Goal: Use online tool/utility: Utilize a website feature to perform a specific function

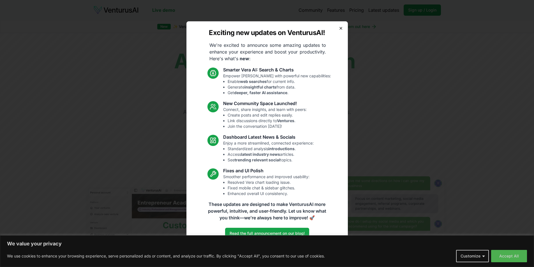
click at [340, 27] on icon "button" at bounding box center [340, 28] width 4 height 4
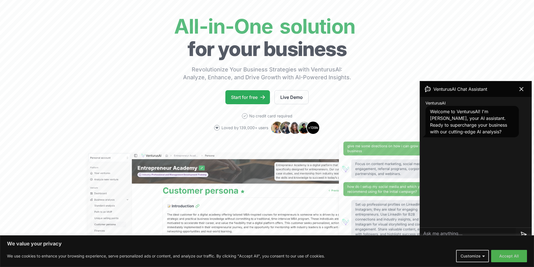
scroll to position [56, 0]
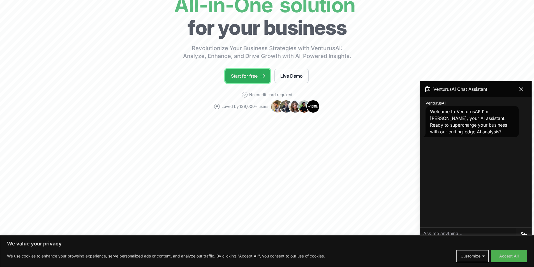
click at [245, 77] on link "Start for free" at bounding box center [247, 76] width 45 height 14
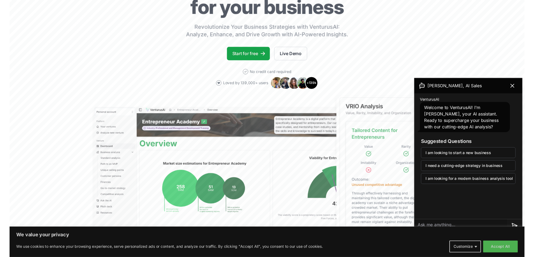
scroll to position [84, 0]
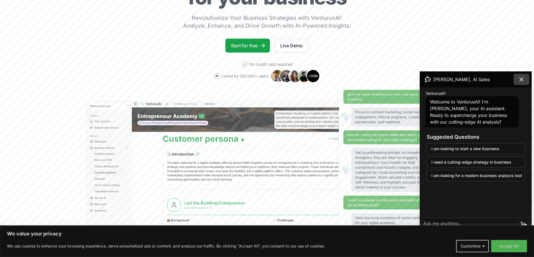
click at [521, 79] on icon at bounding box center [521, 79] width 7 height 7
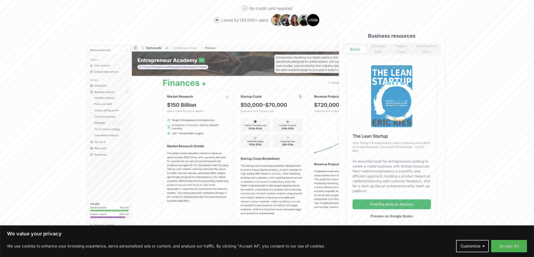
scroll to position [0, 0]
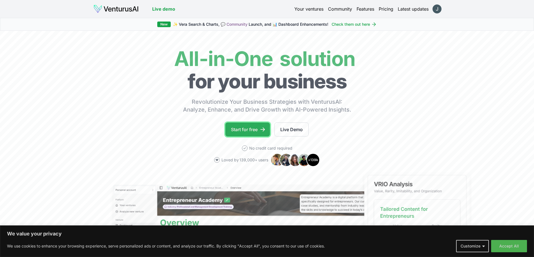
click at [245, 130] on link "Start for free" at bounding box center [247, 130] width 45 height 14
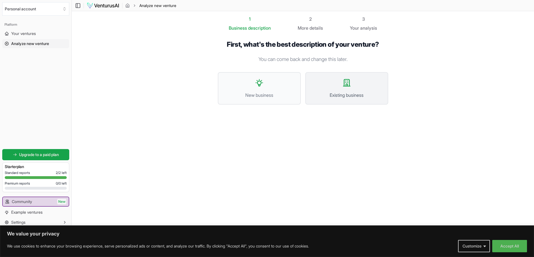
click at [345, 94] on span "Existing business" at bounding box center [346, 95] width 71 height 7
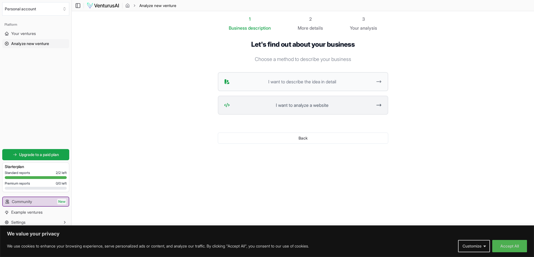
click at [329, 108] on span "I want to analyze a website" at bounding box center [302, 105] width 140 height 7
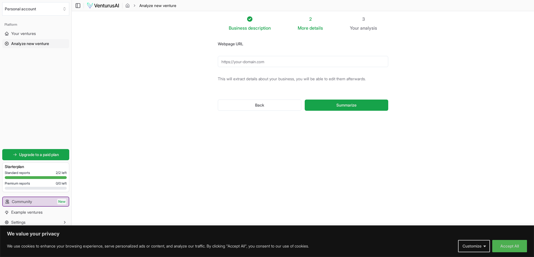
click at [292, 61] on input "Webpage URL" at bounding box center [303, 61] width 170 height 11
click at [340, 106] on span "Summarize" at bounding box center [346, 106] width 20 height 6
click at [220, 60] on input "[DOMAIN_NAME]" at bounding box center [303, 61] width 170 height 11
type input "[URL][DOMAIN_NAME]"
click at [304, 100] on button "Summarize" at bounding box center [345, 105] width 83 height 11
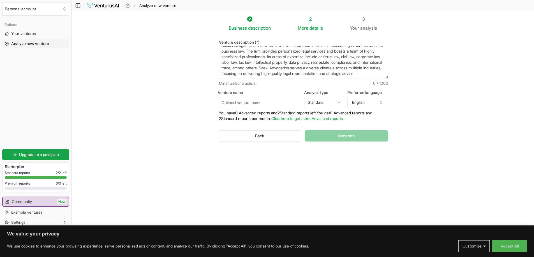
scroll to position [11, 0]
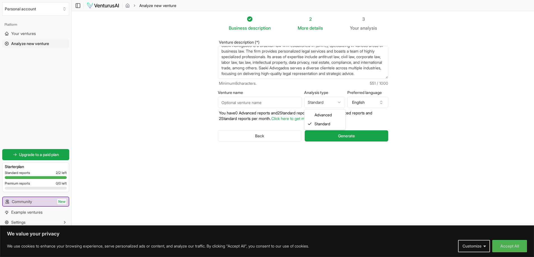
click at [341, 104] on html "We value your privacy We use cookies to enhance your browsing experience, serve…" at bounding box center [267, 128] width 534 height 257
click at [306, 151] on html "We value your privacy We use cookies to enhance your browsing experience, serve…" at bounding box center [267, 128] width 534 height 257
click at [352, 137] on span "Generate" at bounding box center [346, 136] width 17 height 6
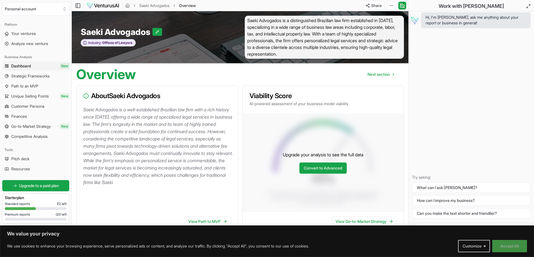
click at [507, 247] on button "Accept All" at bounding box center [509, 246] width 35 height 12
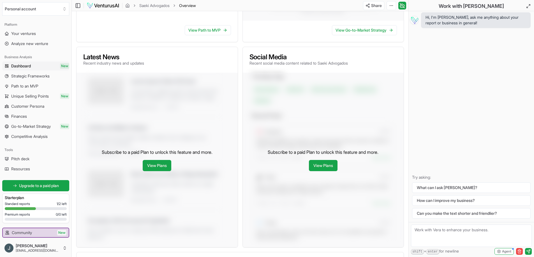
scroll to position [196, 0]
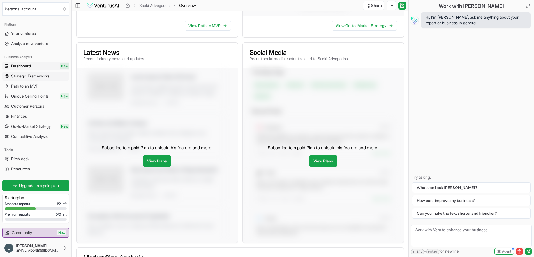
click at [42, 76] on span "Strategic Frameworks" at bounding box center [30, 76] width 38 height 6
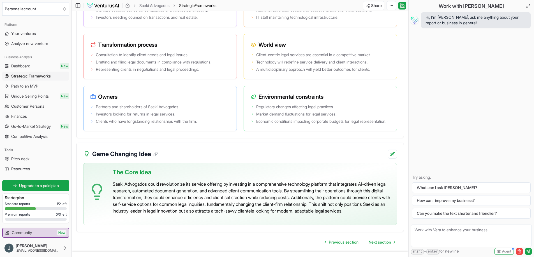
scroll to position [1065, 0]
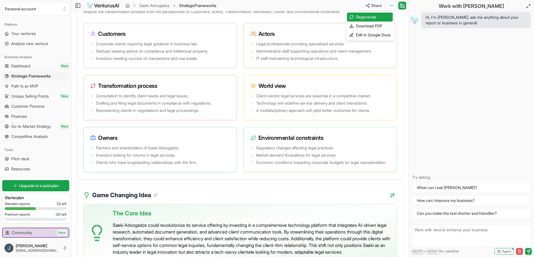
click at [378, 25] on div "Download PDF" at bounding box center [370, 26] width 46 height 9
click at [363, 14] on div "Regenerate" at bounding box center [370, 17] width 46 height 9
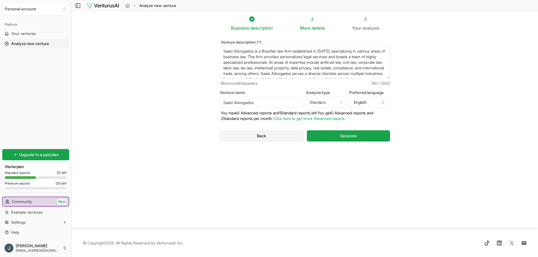
click at [274, 136] on button "Back" at bounding box center [262, 136] width 84 height 11
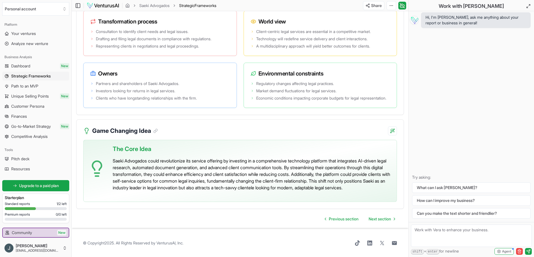
scroll to position [1149, 0]
click at [376, 219] on span "Next section" at bounding box center [379, 220] width 22 height 6
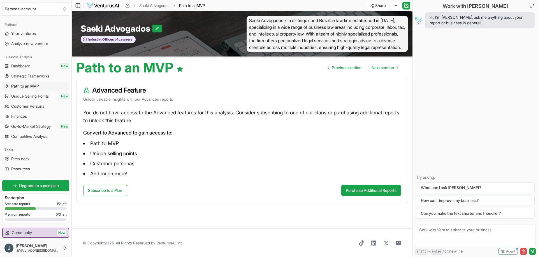
click at [272, 95] on h3 "Advanced Feature" at bounding box center [242, 90] width 318 height 9
